Goal: Information Seeking & Learning: Learn about a topic

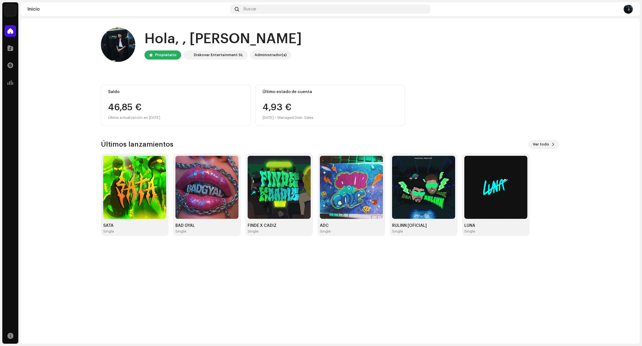
click at [174, 101] on div "Saldo 46,85 € Última actualización en [DATE]" at bounding box center [176, 105] width 150 height 41
drag, startPoint x: 165, startPoint y: 118, endPoint x: 200, endPoint y: 119, distance: 35.0
click at [165, 118] on div "Última actualización en [DATE]" at bounding box center [176, 117] width 136 height 7
click at [544, 146] on span "Ver todo" at bounding box center [541, 144] width 16 height 11
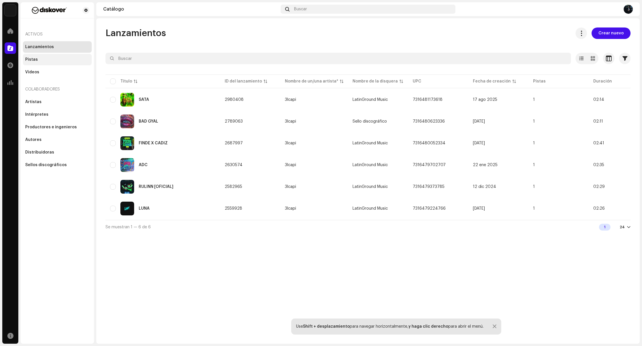
click at [50, 62] on div "Pistas" at bounding box center [57, 59] width 69 height 11
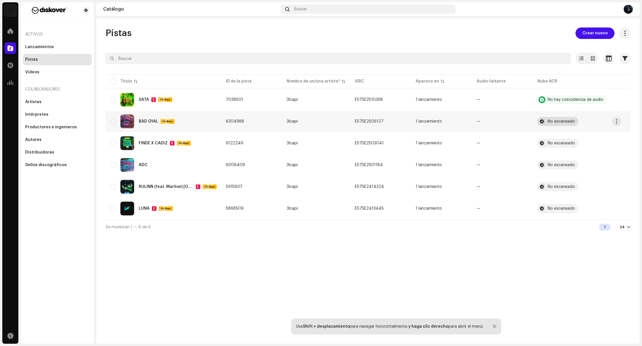
click at [556, 120] on div "No escaneado" at bounding box center [561, 122] width 27 height 4
click at [544, 121] on div at bounding box center [542, 121] width 7 height 7
click at [542, 122] on div at bounding box center [542, 121] width 7 height 7
click at [539, 145] on div at bounding box center [542, 143] width 7 height 7
click at [614, 146] on button "button" at bounding box center [616, 143] width 9 height 9
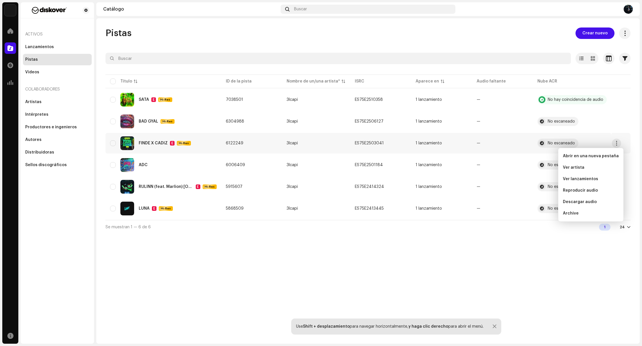
click at [235, 268] on div "Pistas Crear nuevo Seleccionado 0 Opciones Filtros Estado de distribución En cu…" at bounding box center [368, 181] width 544 height 326
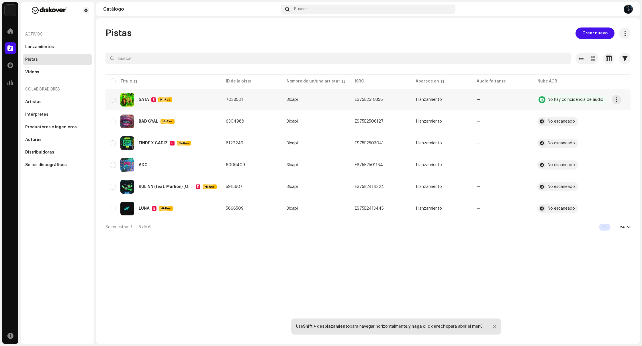
click at [127, 108] on td "SATA E Hi-Res" at bounding box center [164, 99] width 116 height 21
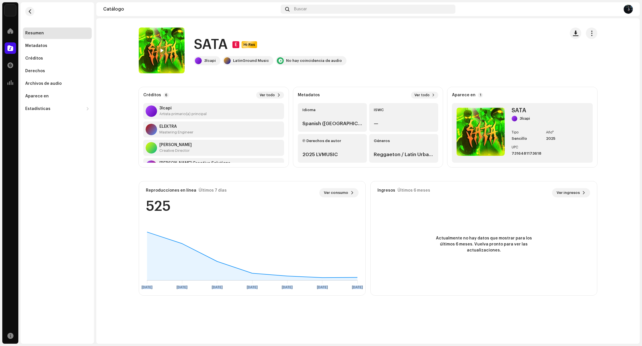
drag, startPoint x: 189, startPoint y: 254, endPoint x: 358, endPoint y: 264, distance: 169.2
click at [358, 264] on icon "[DATE] [DATE] [DATE] [DATE] [DATE] [DATE] [DATE]" at bounding box center [252, 257] width 222 height 72
click at [345, 194] on span "Ver consumo" at bounding box center [336, 192] width 24 height 11
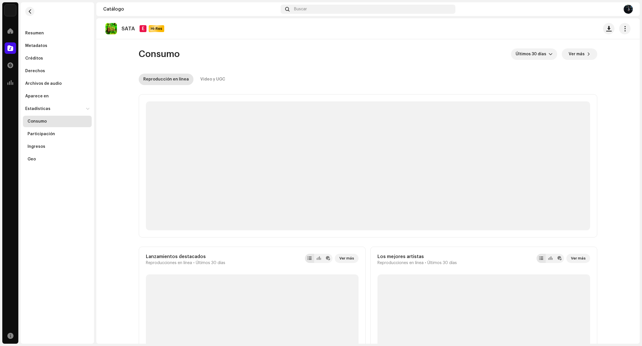
click at [353, 192] on p-skeleton at bounding box center [368, 166] width 445 height 129
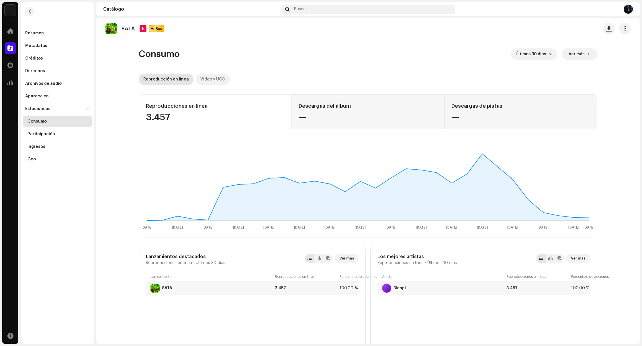
click at [214, 78] on div "Video y UGC" at bounding box center [212, 79] width 25 height 11
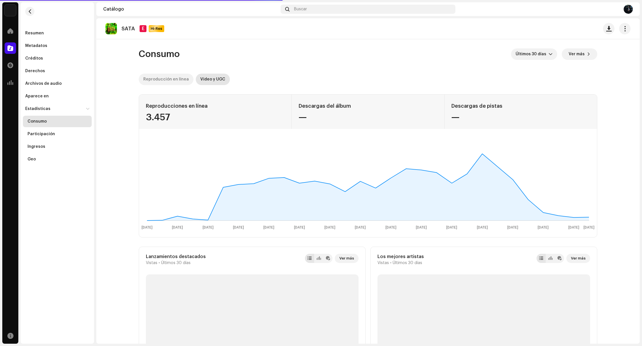
click at [171, 78] on div "Reproducción en línea" at bounding box center [166, 79] width 46 height 11
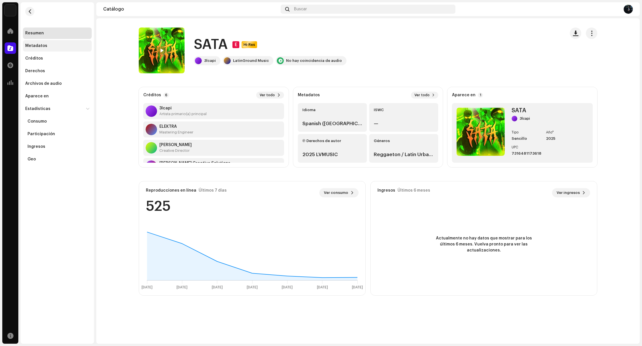
click at [48, 48] on div "Metadatos" at bounding box center [57, 45] width 69 height 11
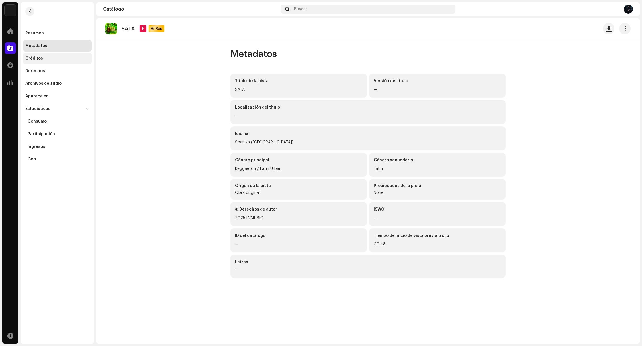
click at [45, 61] on div "Créditos" at bounding box center [57, 58] width 69 height 11
